Goal: Information Seeking & Learning: Learn about a topic

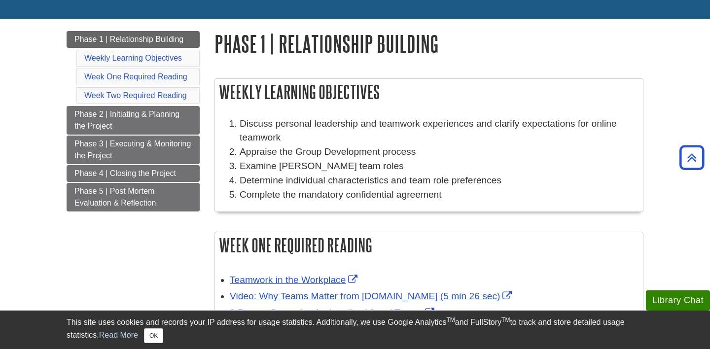
scroll to position [8, 0]
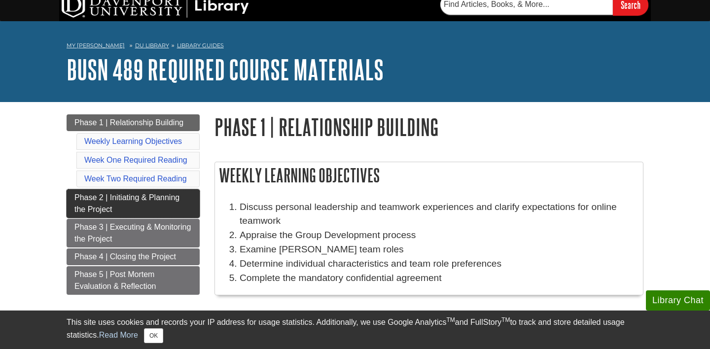
click at [146, 197] on span "Phase 2 | Initiating & Planning the Project" at bounding box center [126, 203] width 105 height 20
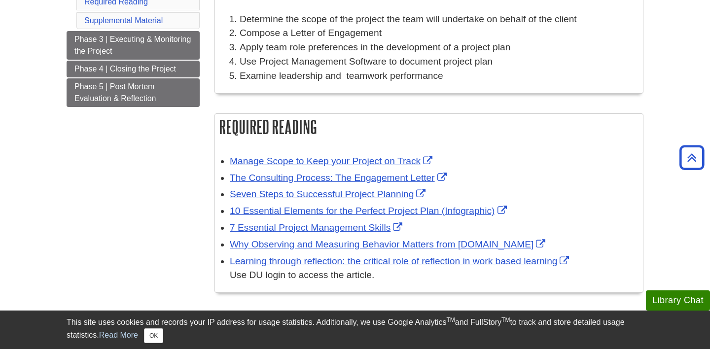
scroll to position [190, 0]
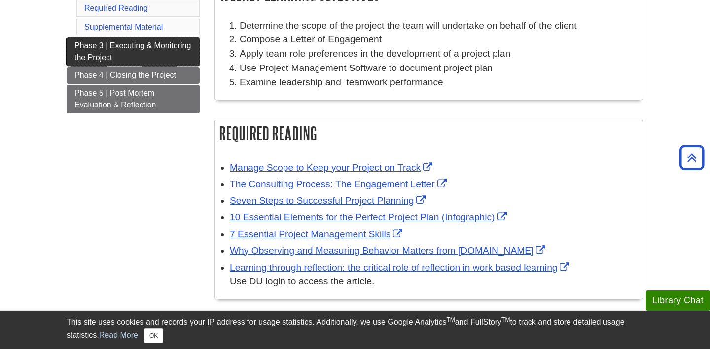
click at [143, 53] on link "Phase 3 | Executing & Monitoring the Project" at bounding box center [133, 51] width 133 height 29
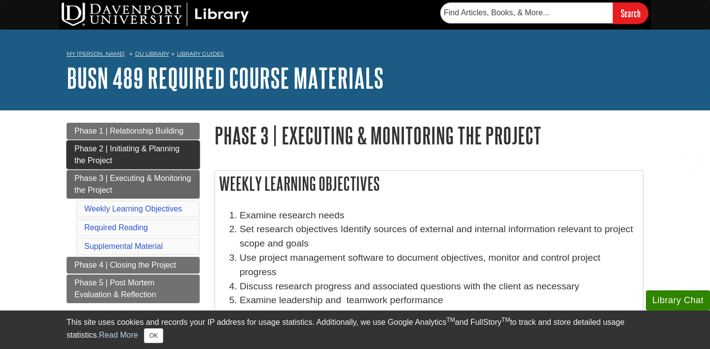
click at [156, 157] on link "Phase 2 | Initiating & Planning the Project" at bounding box center [133, 155] width 133 height 29
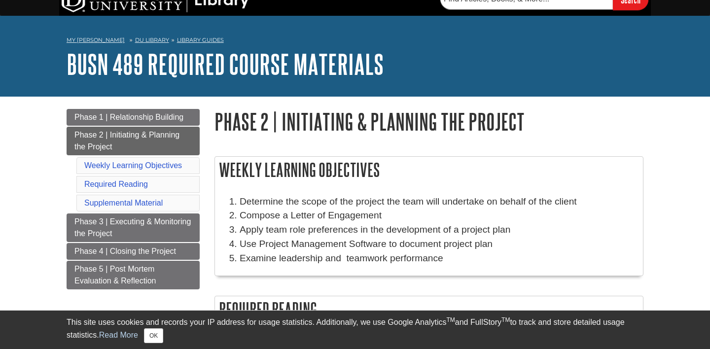
scroll to position [219, 0]
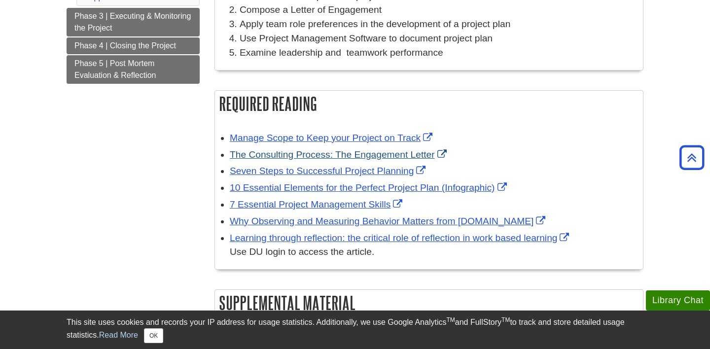
click at [316, 151] on link "The Consulting Process: The Engagement Letter" at bounding box center [339, 154] width 219 height 10
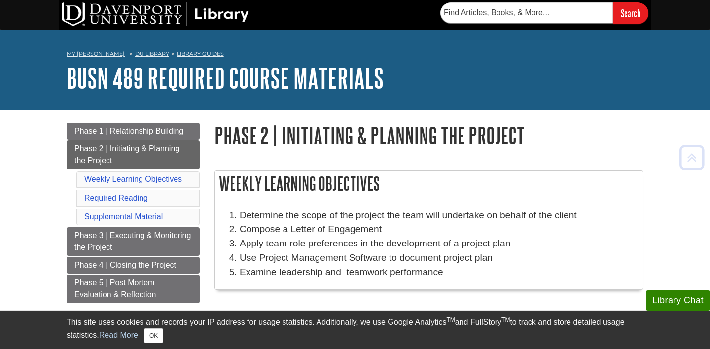
scroll to position [0, 0]
